Goal: Register for event/course

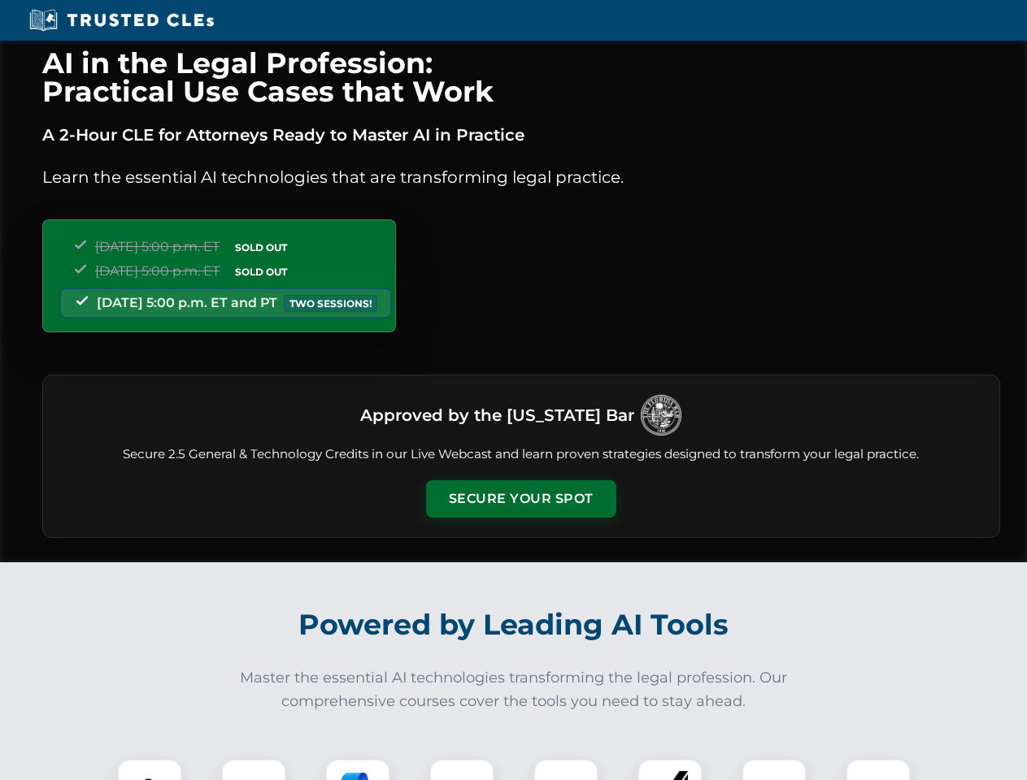
click at [520, 499] on button "Secure Your Spot" at bounding box center [521, 498] width 190 height 37
click at [150, 770] on img at bounding box center [149, 791] width 47 height 47
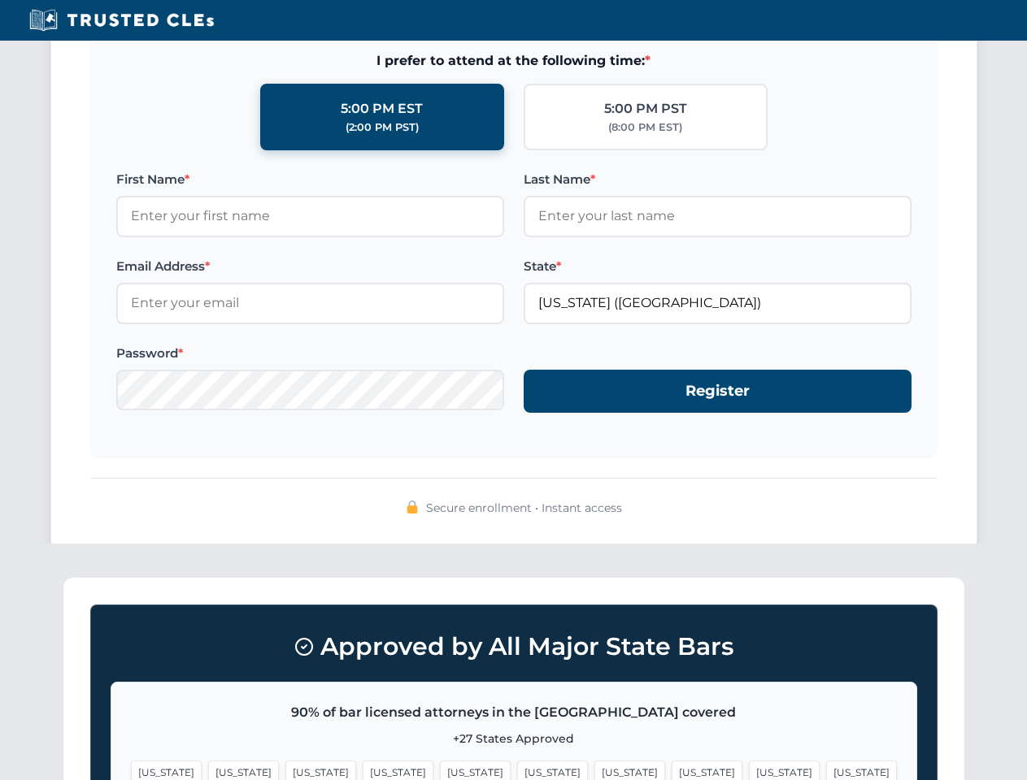
click at [749, 770] on span "[US_STATE]" at bounding box center [784, 773] width 71 height 24
